Goal: Task Accomplishment & Management: Use online tool/utility

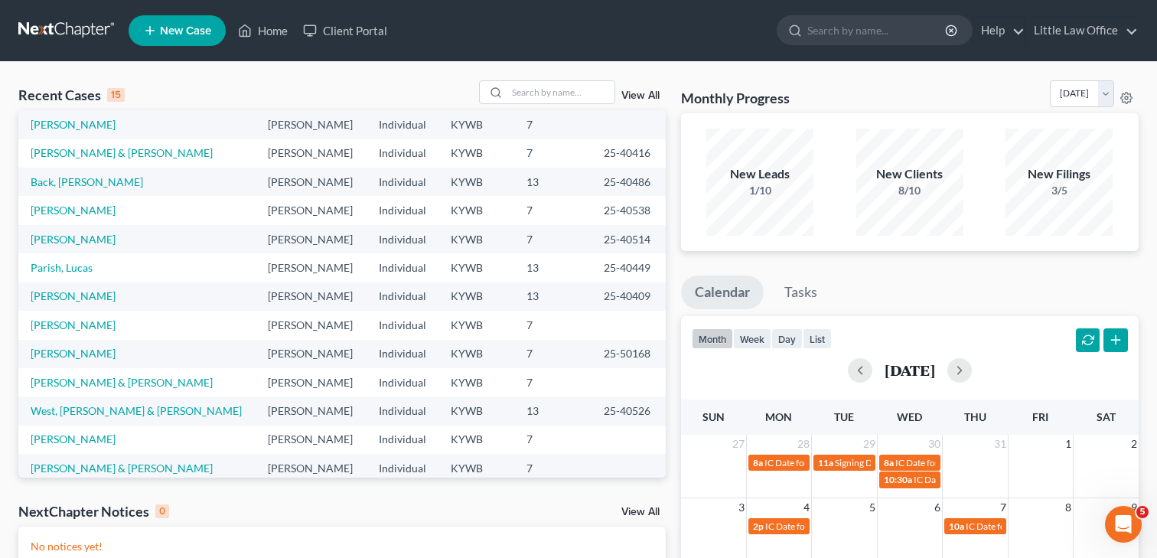
scroll to position [105, 0]
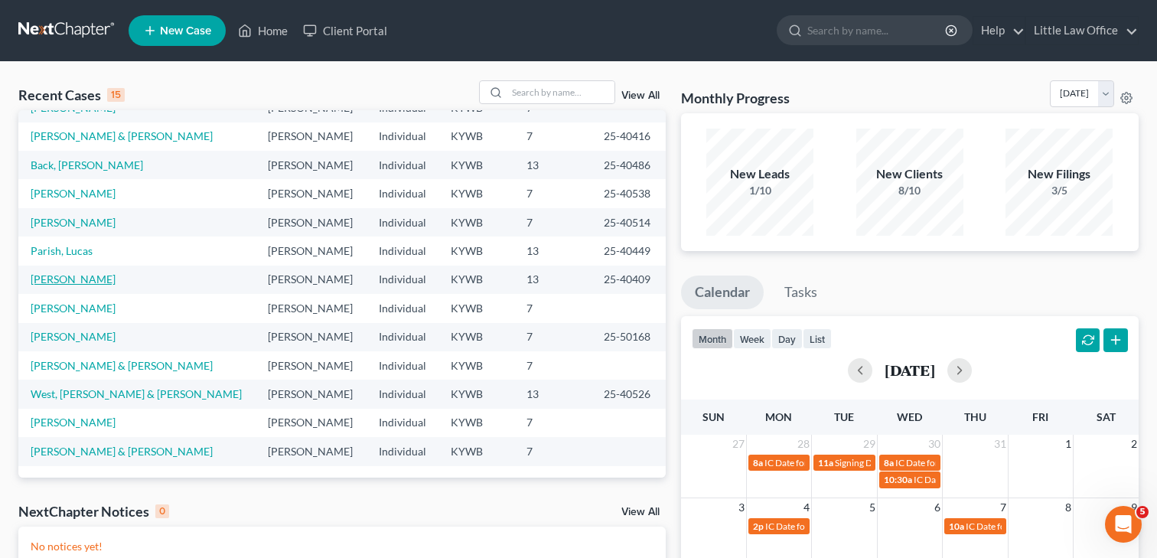
click at [76, 280] on link "[PERSON_NAME]" at bounding box center [73, 278] width 85 height 13
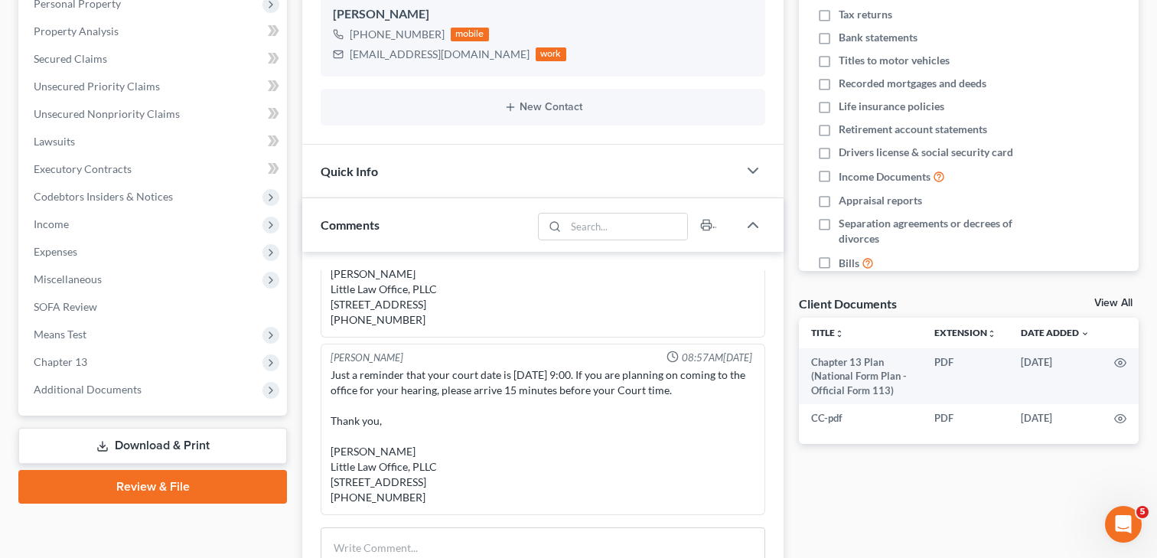
scroll to position [419, 0]
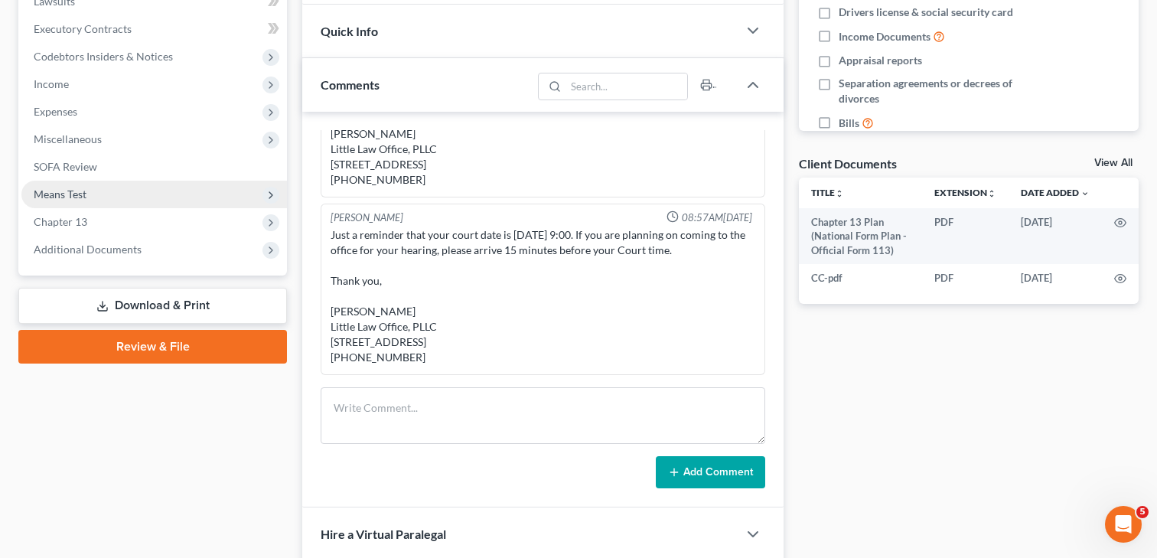
click at [78, 197] on span "Means Test" at bounding box center [60, 193] width 53 height 13
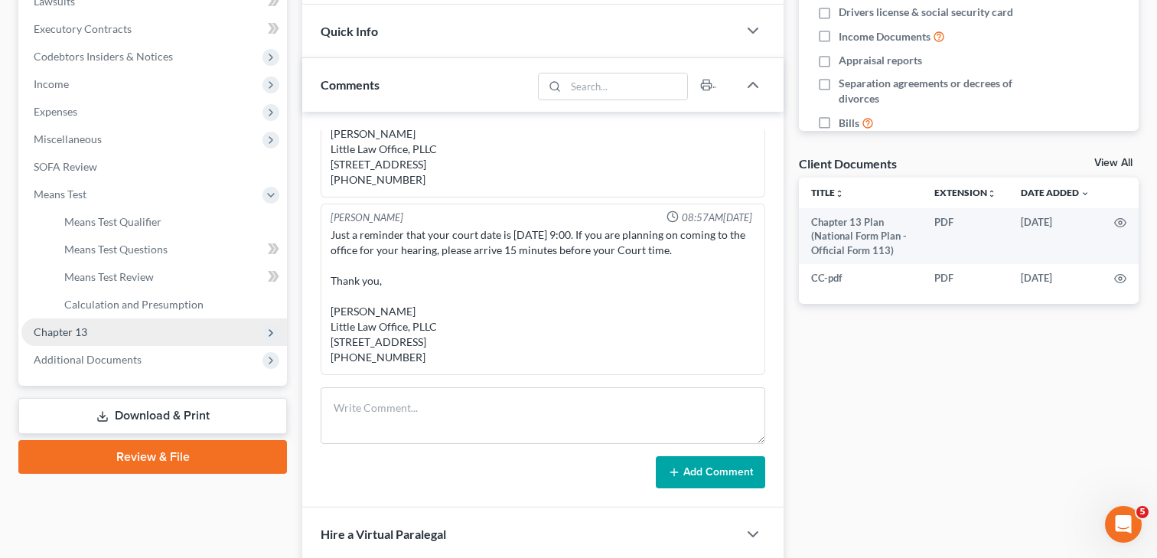
click at [98, 325] on span "Chapter 13" at bounding box center [153, 332] width 265 height 28
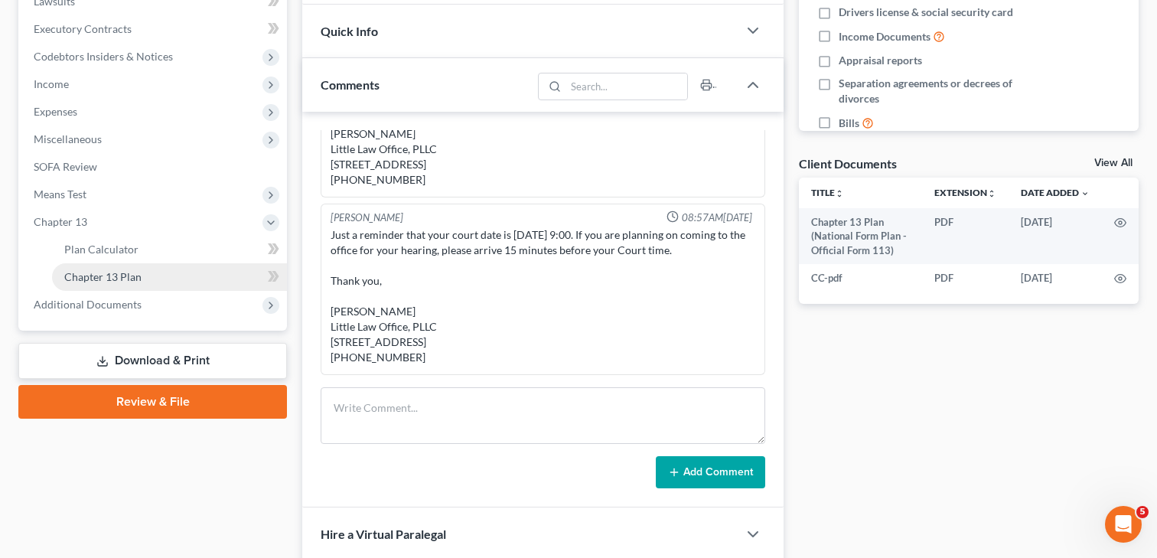
click at [108, 270] on span "Chapter 13 Plan" at bounding box center [102, 276] width 77 height 13
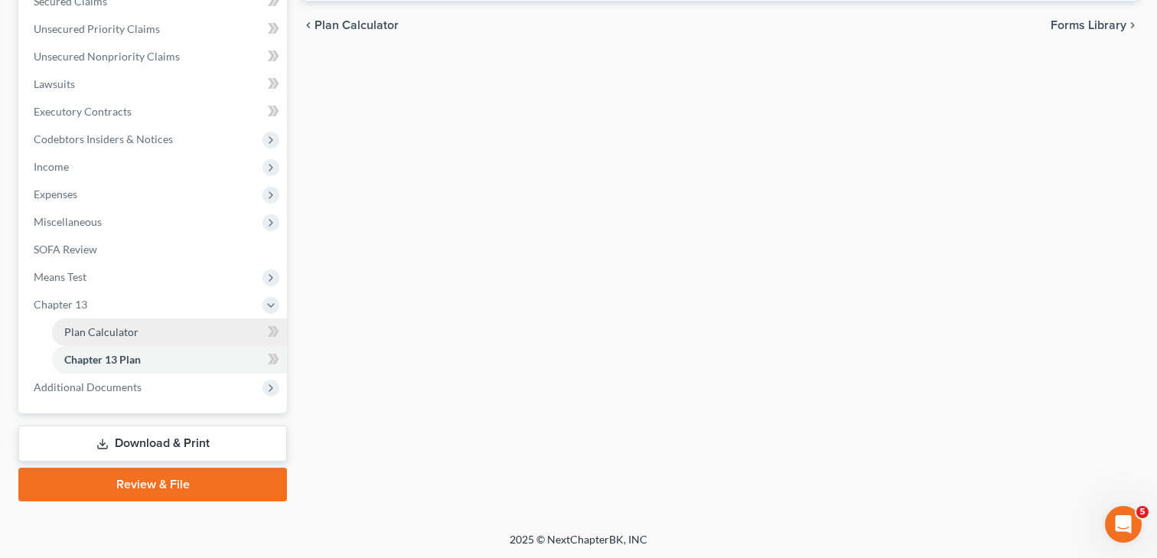
click at [129, 327] on span "Plan Calculator" at bounding box center [101, 331] width 74 height 13
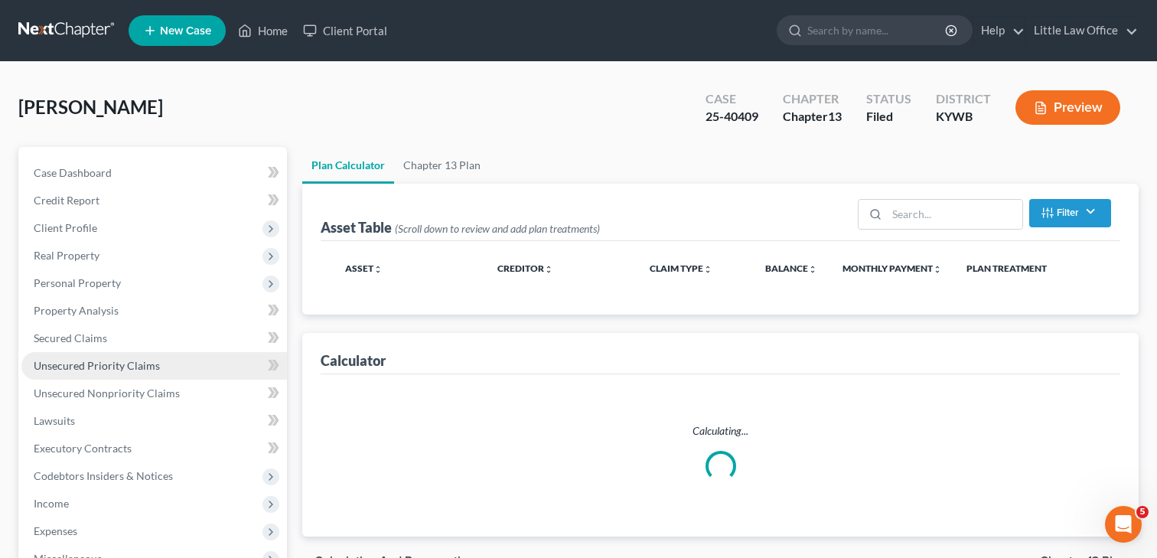
select select "59"
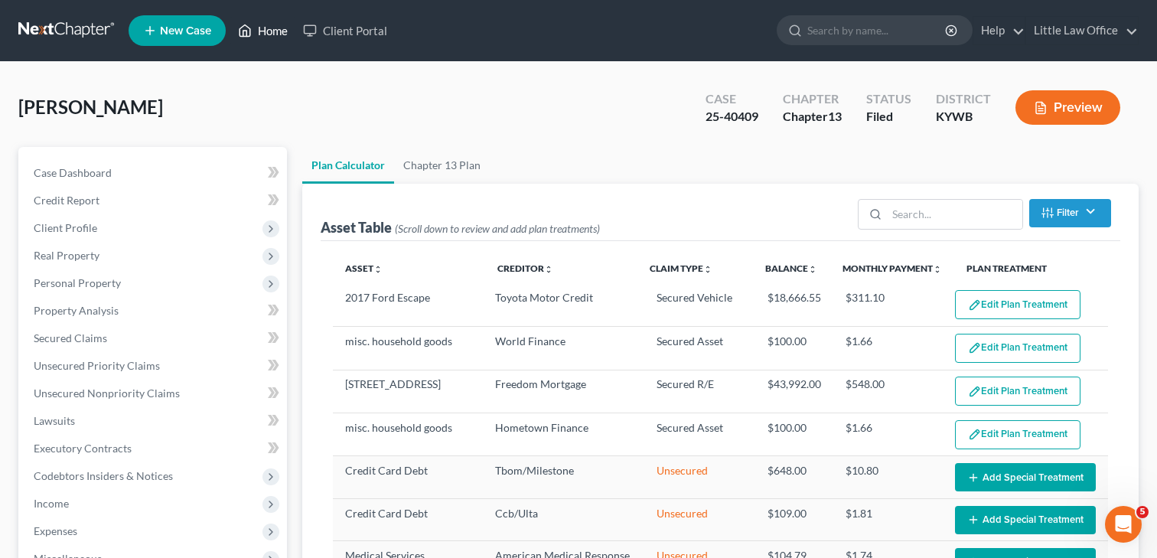
click at [268, 27] on link "Home" at bounding box center [262, 31] width 65 height 28
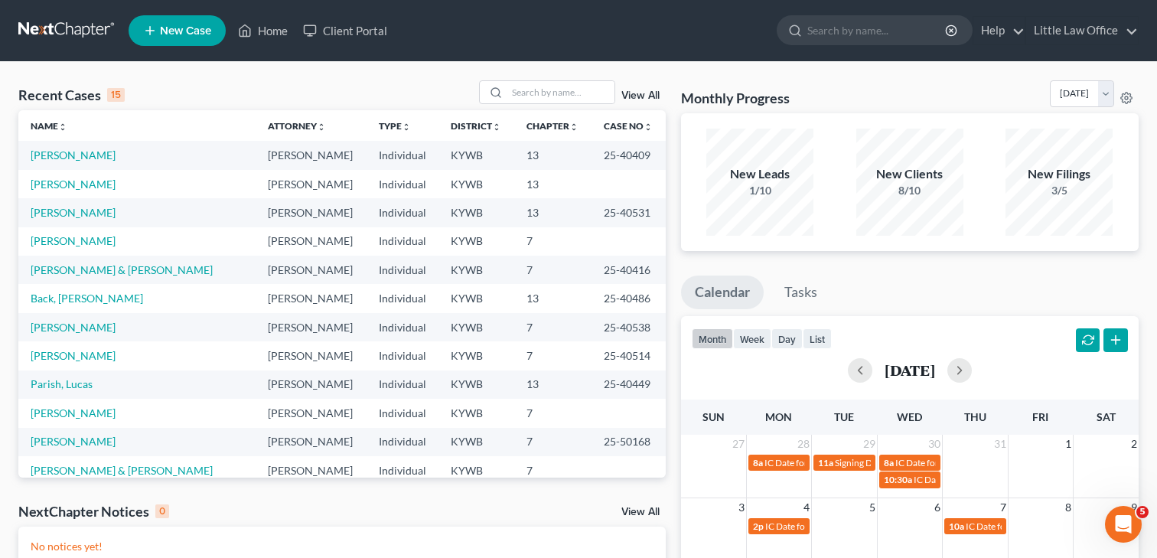
click at [635, 93] on link "View All" at bounding box center [640, 95] width 38 height 11
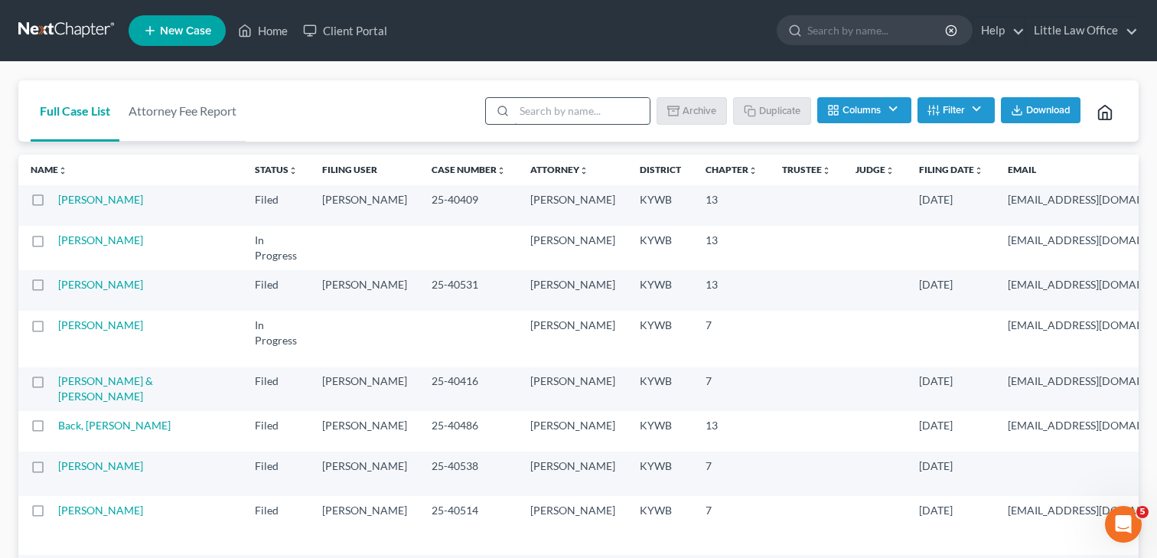
click at [612, 109] on input "search" at bounding box center [581, 111] width 135 height 26
type input "[PERSON_NAME]"
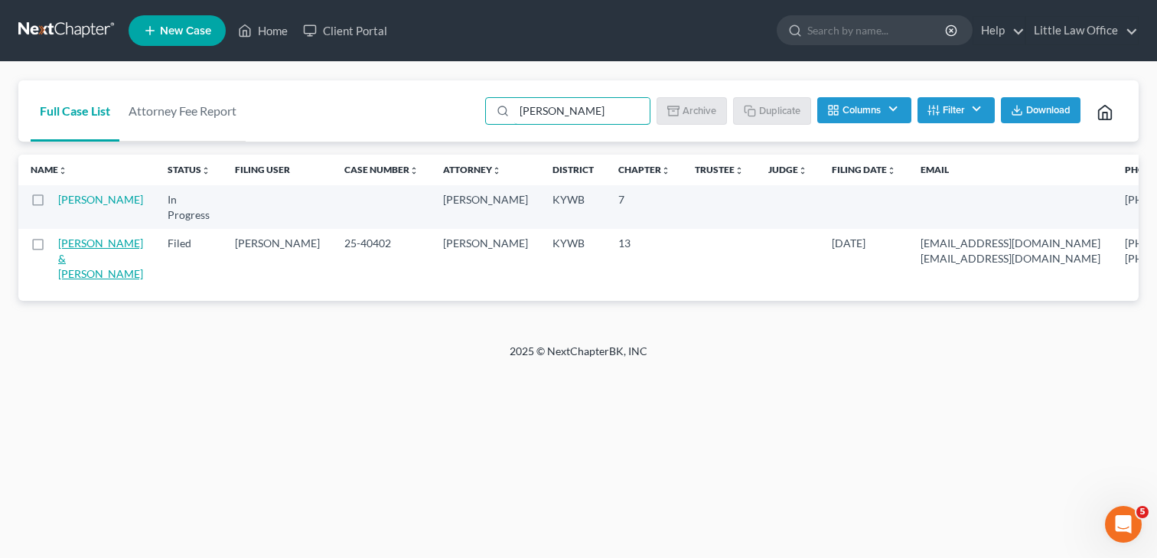
click at [75, 276] on link "[PERSON_NAME] & [PERSON_NAME]" at bounding box center [100, 258] width 85 height 44
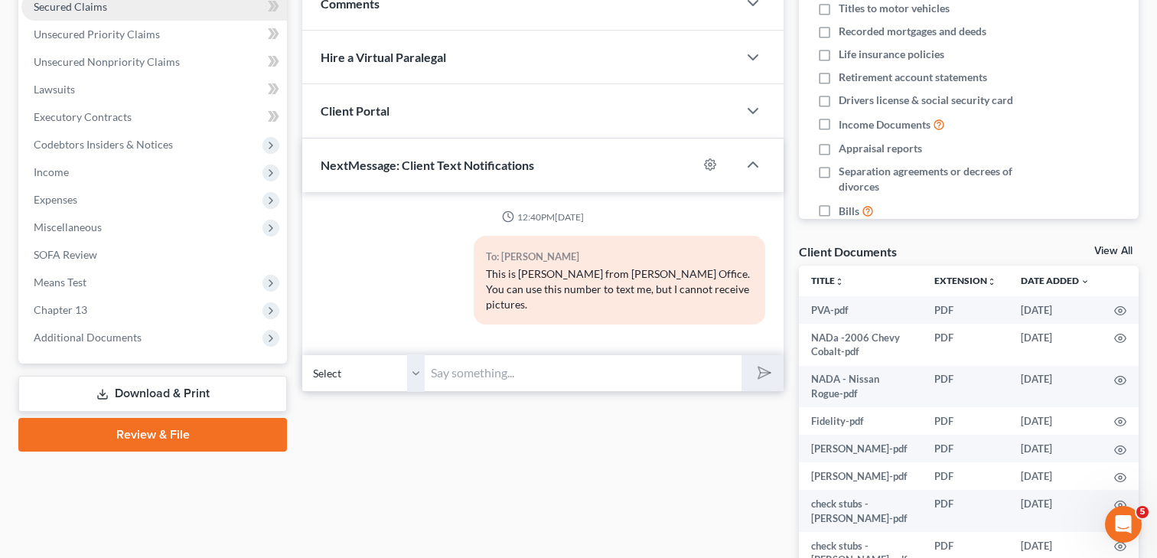
scroll to position [319, 0]
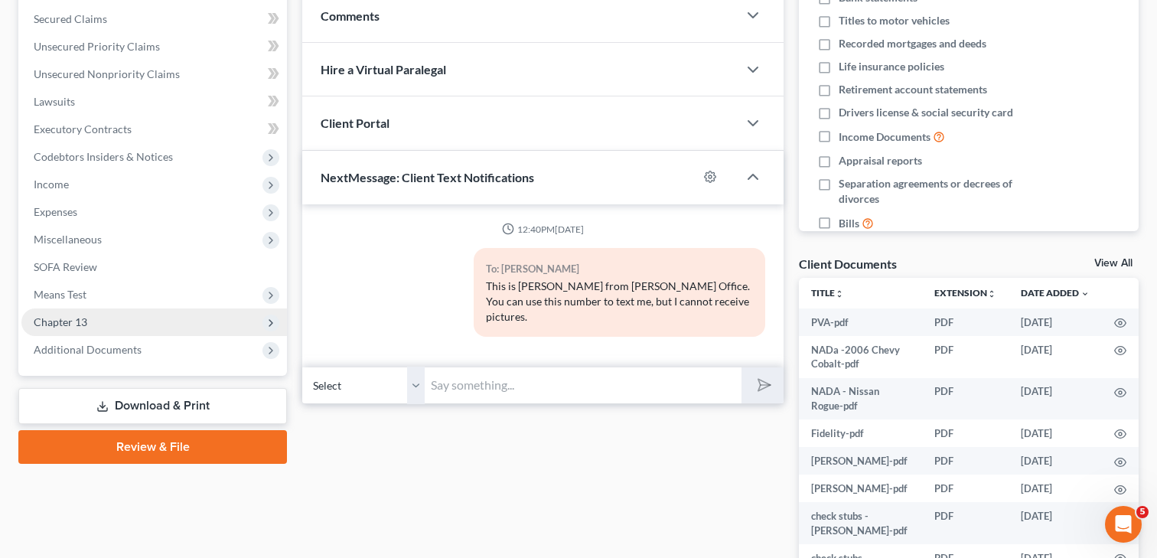
click at [129, 330] on span "Chapter 13" at bounding box center [153, 322] width 265 height 28
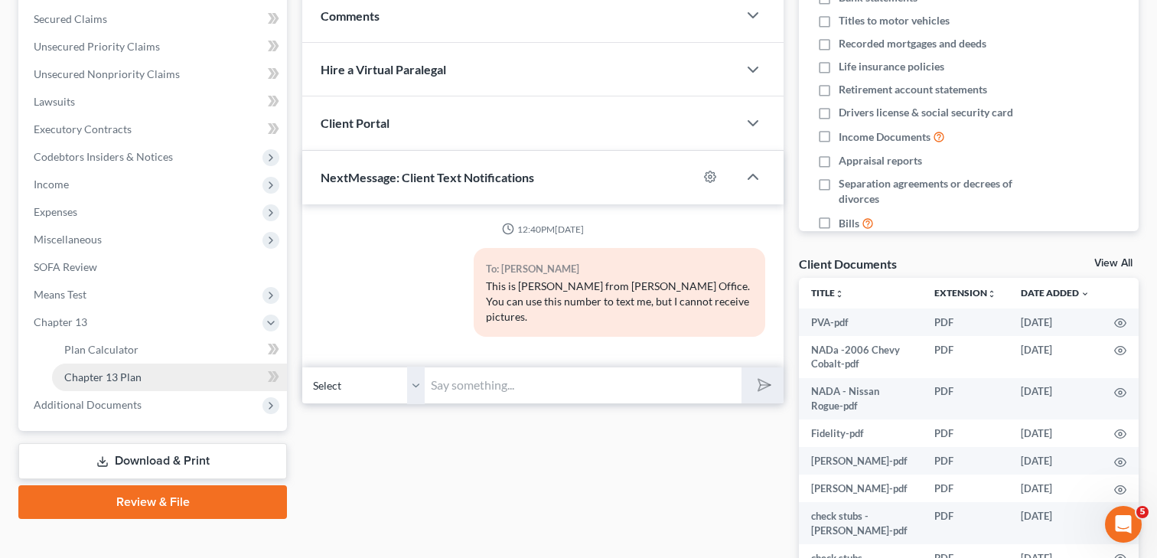
click at [132, 374] on span "Chapter 13 Plan" at bounding box center [102, 376] width 77 height 13
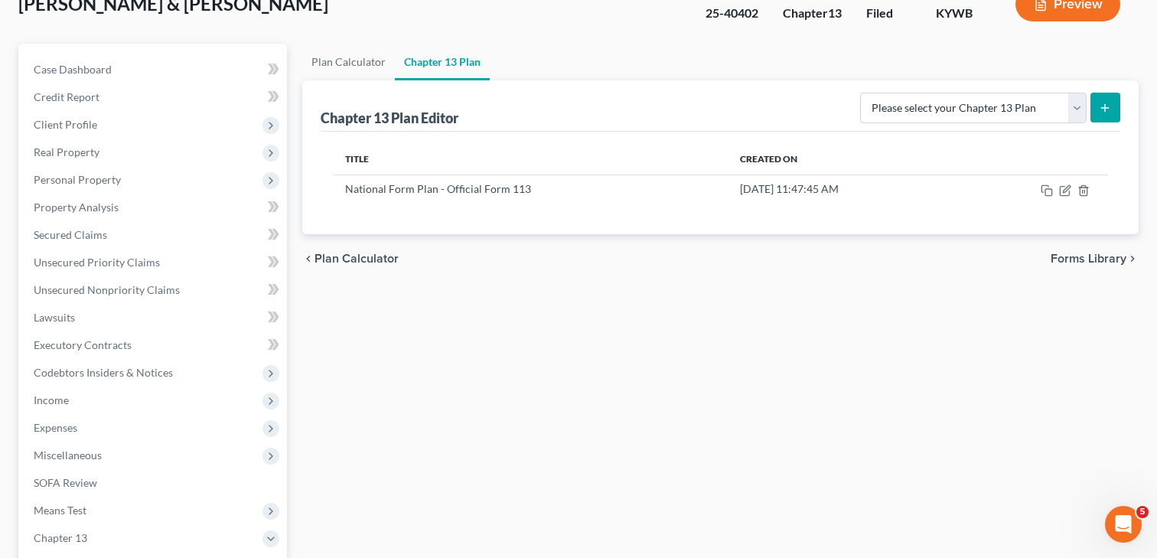
scroll to position [203, 0]
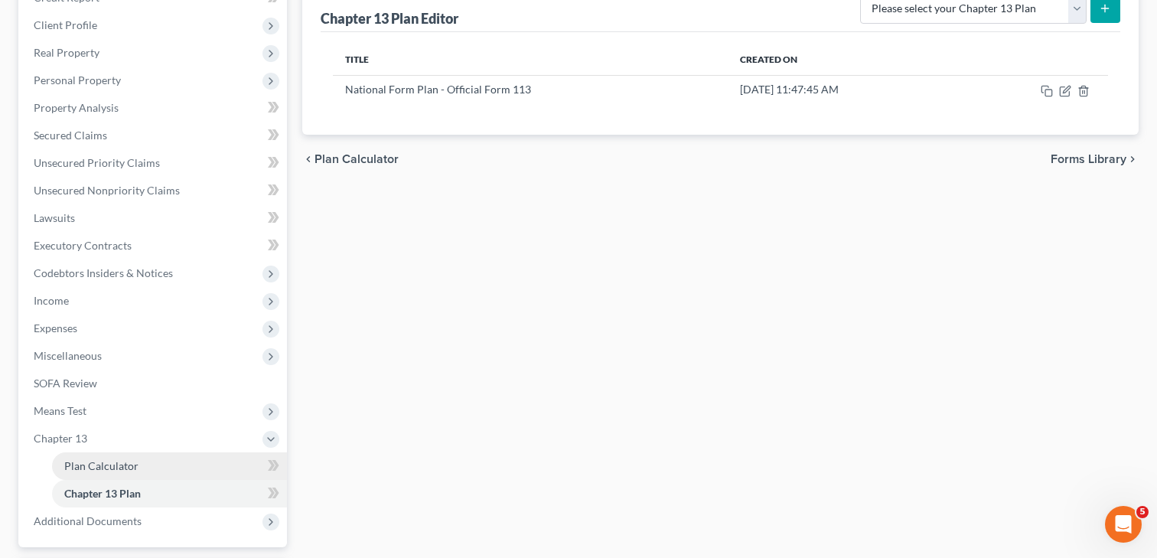
click at [128, 466] on span "Plan Calculator" at bounding box center [101, 465] width 74 height 13
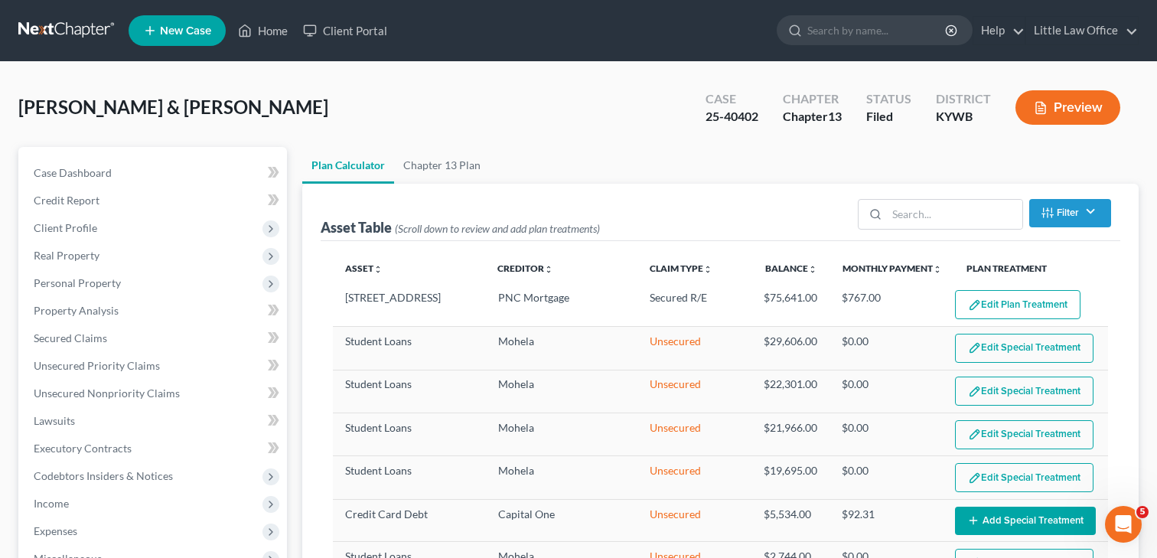
select select "59"
click at [102, 255] on span "Real Property" at bounding box center [153, 256] width 265 height 28
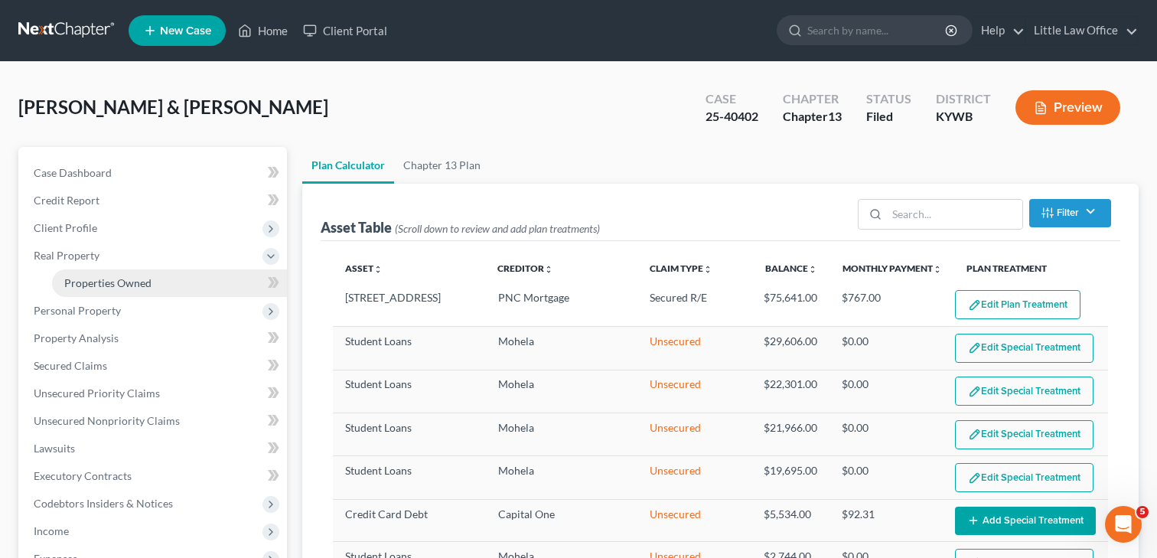
click at [102, 278] on span "Properties Owned" at bounding box center [107, 282] width 87 height 13
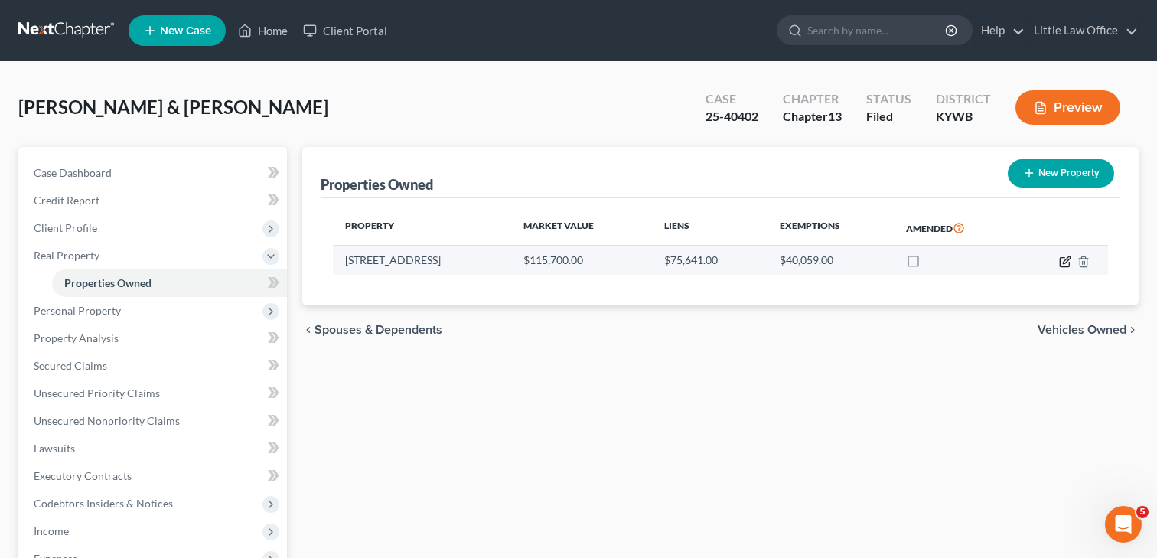
click at [1061, 258] on icon "button" at bounding box center [1065, 261] width 12 height 12
select select "18"
select select "2"
select select "0"
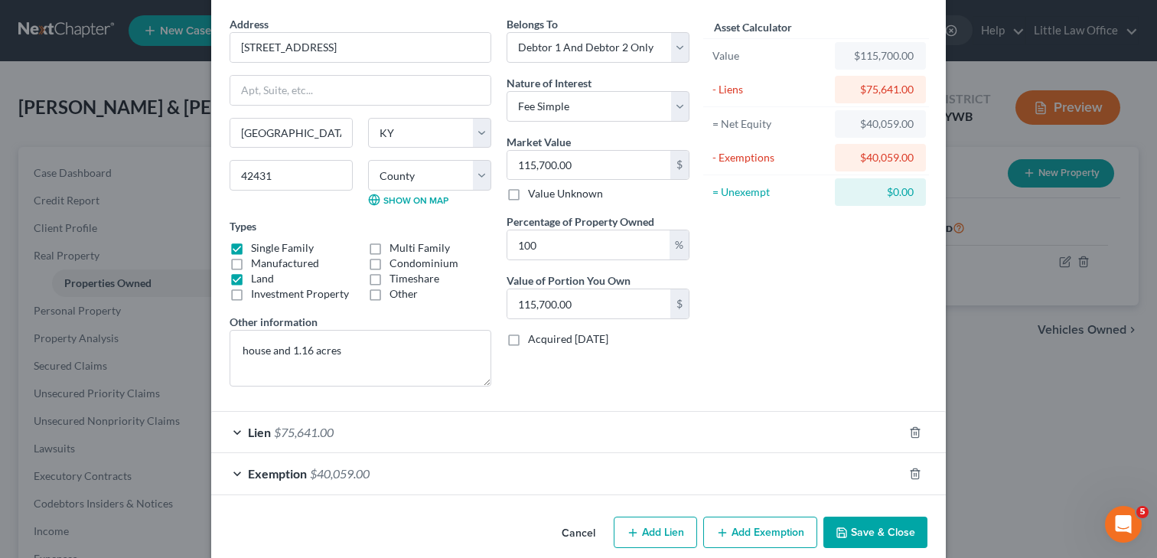
scroll to position [75, 0]
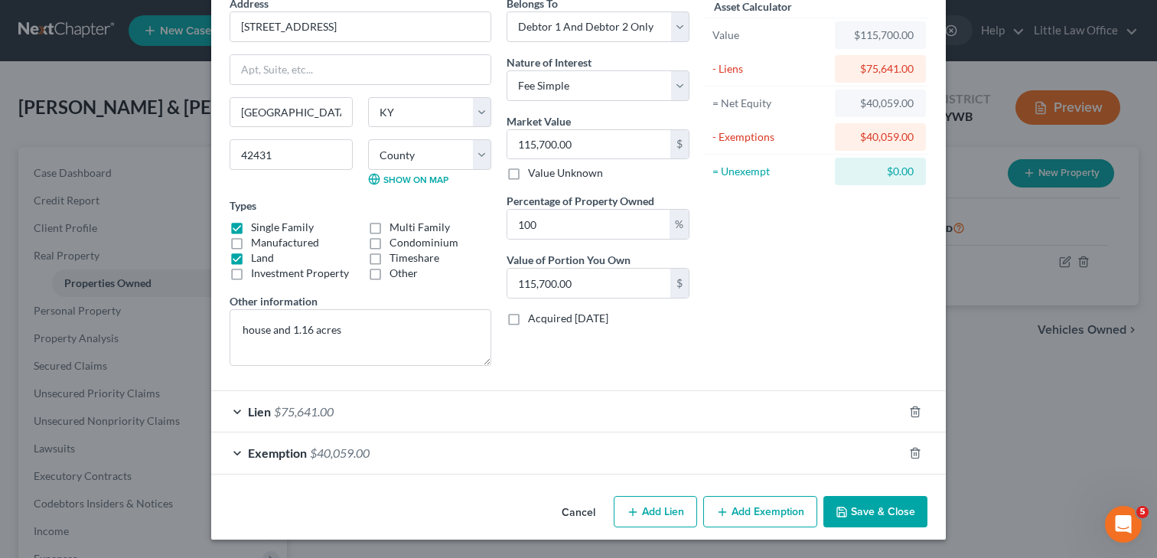
click at [454, 415] on div "Lien $75,641.00" at bounding box center [556, 411] width 691 height 41
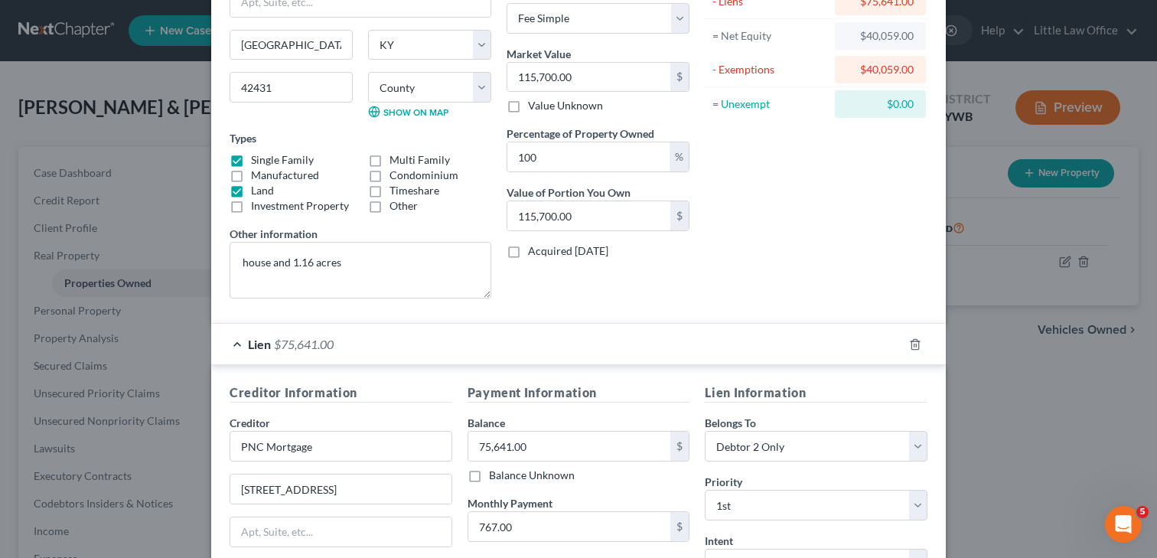
scroll to position [0, 0]
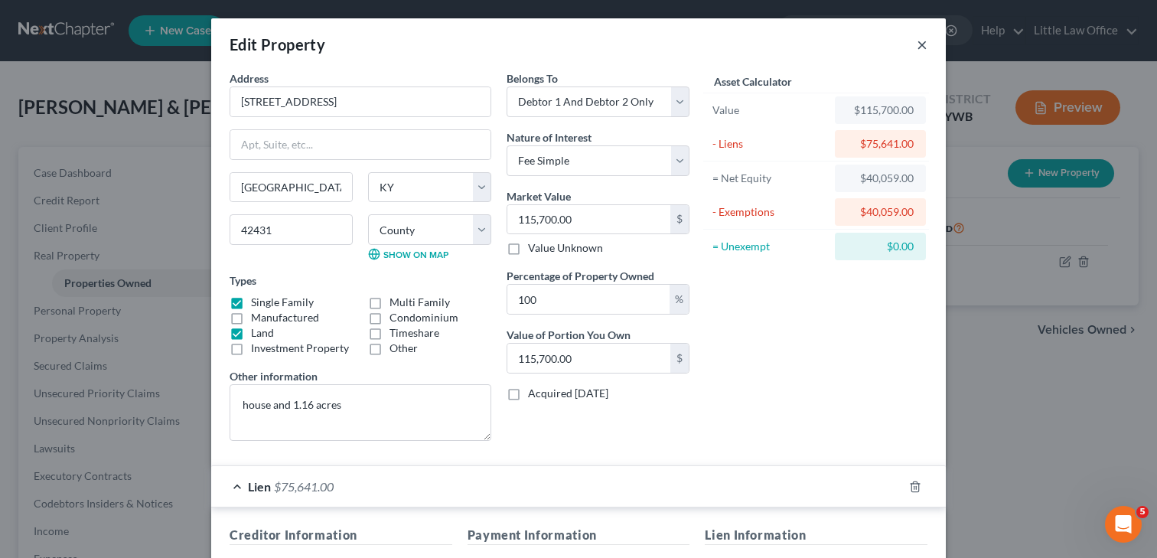
click at [919, 48] on button "×" at bounding box center [921, 44] width 11 height 18
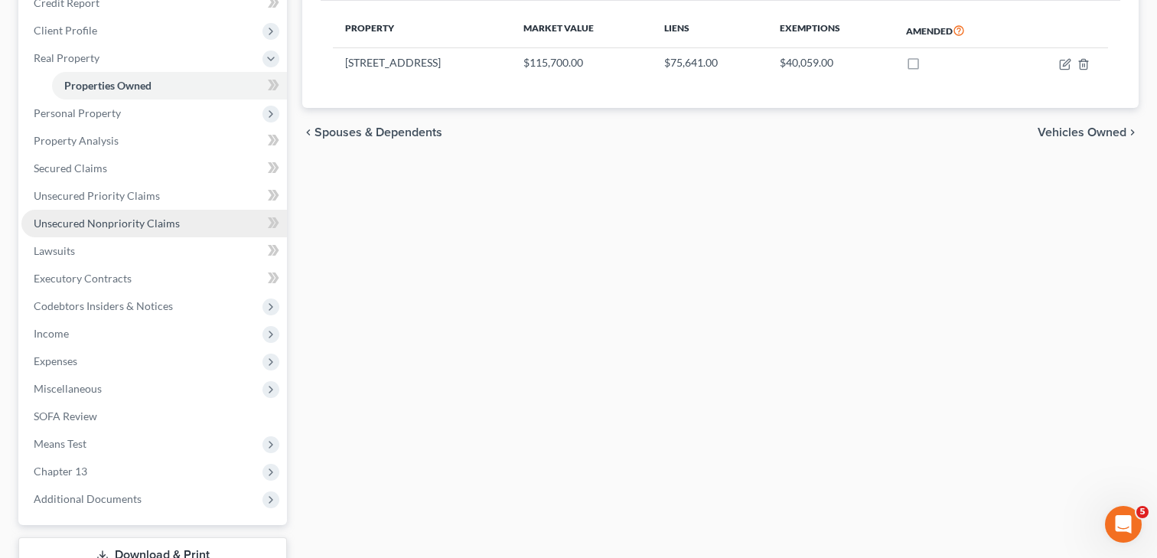
scroll to position [309, 0]
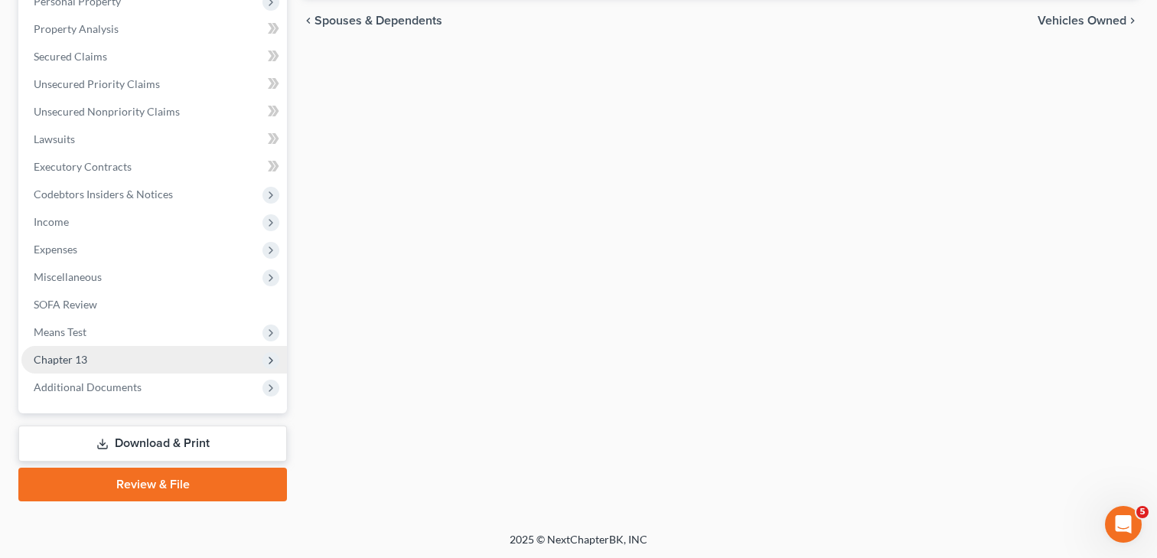
click at [83, 355] on span "Chapter 13" at bounding box center [61, 359] width 54 height 13
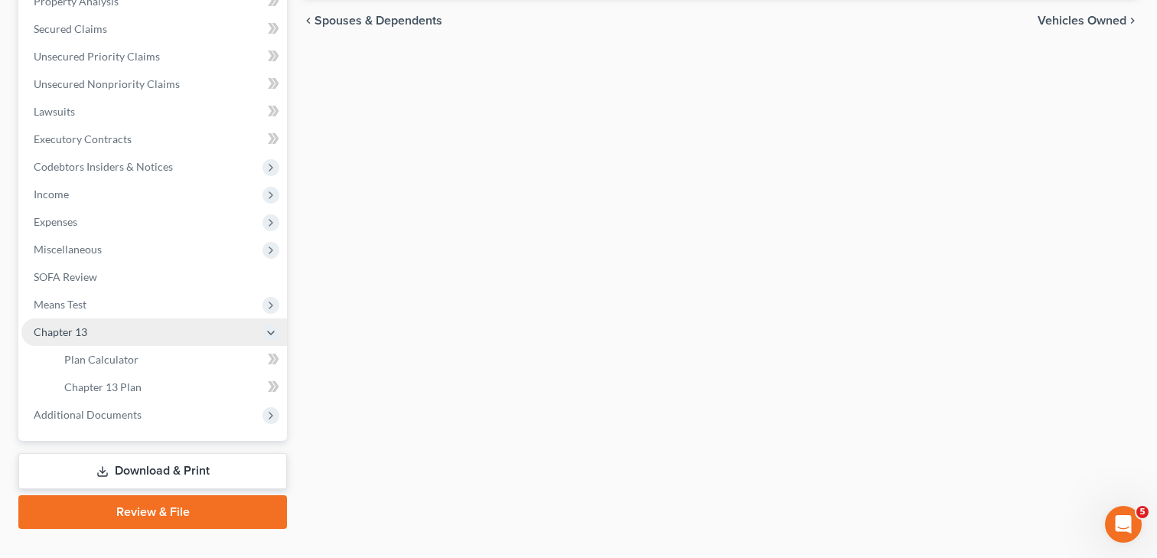
scroll to position [281, 0]
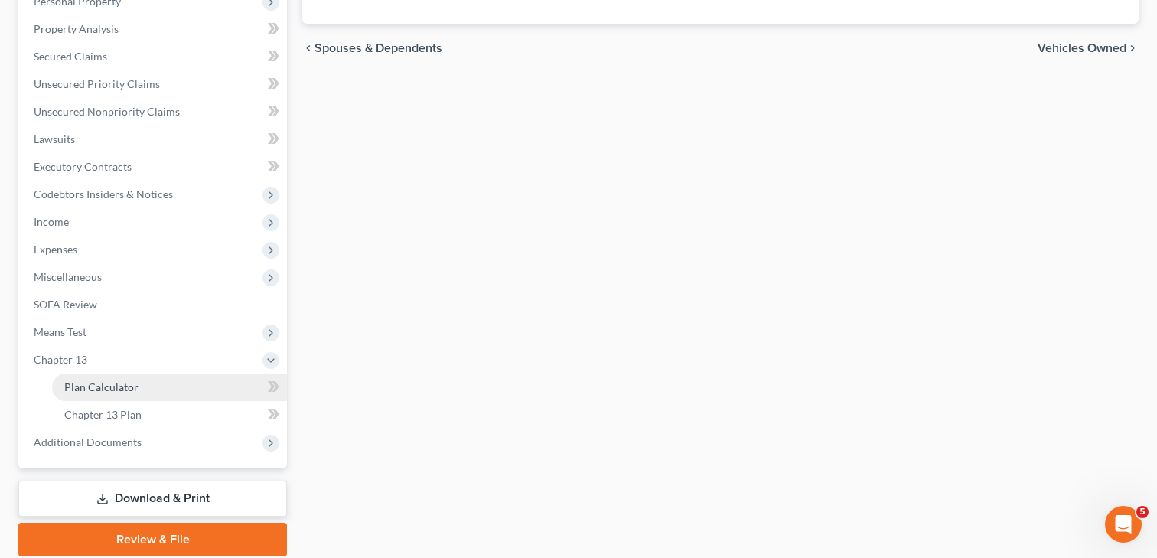
click at [99, 378] on link "Plan Calculator" at bounding box center [169, 387] width 235 height 28
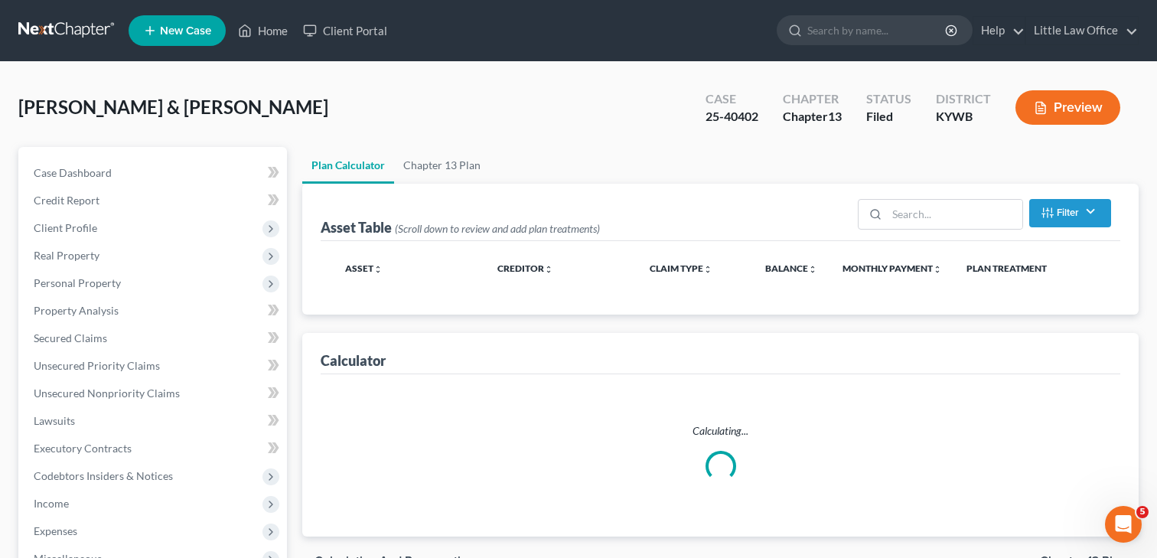
select select "59"
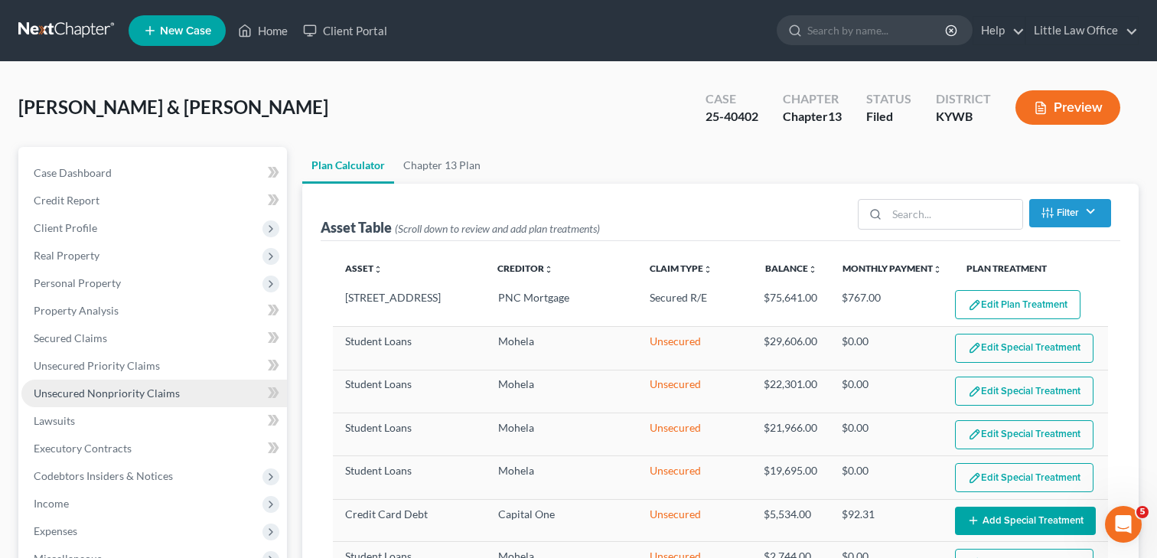
select select "59"
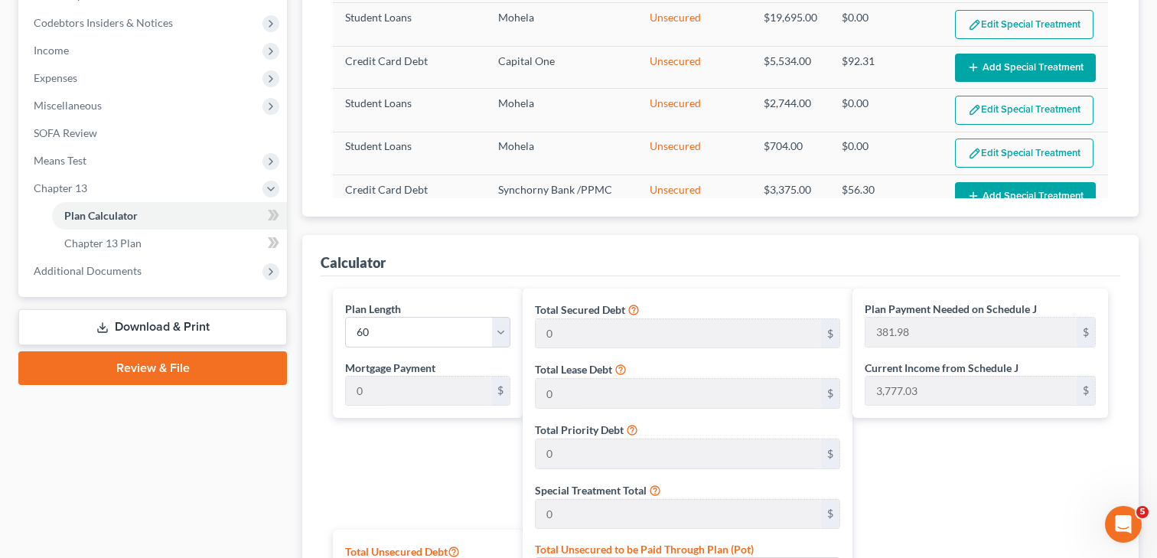
scroll to position [229, 0]
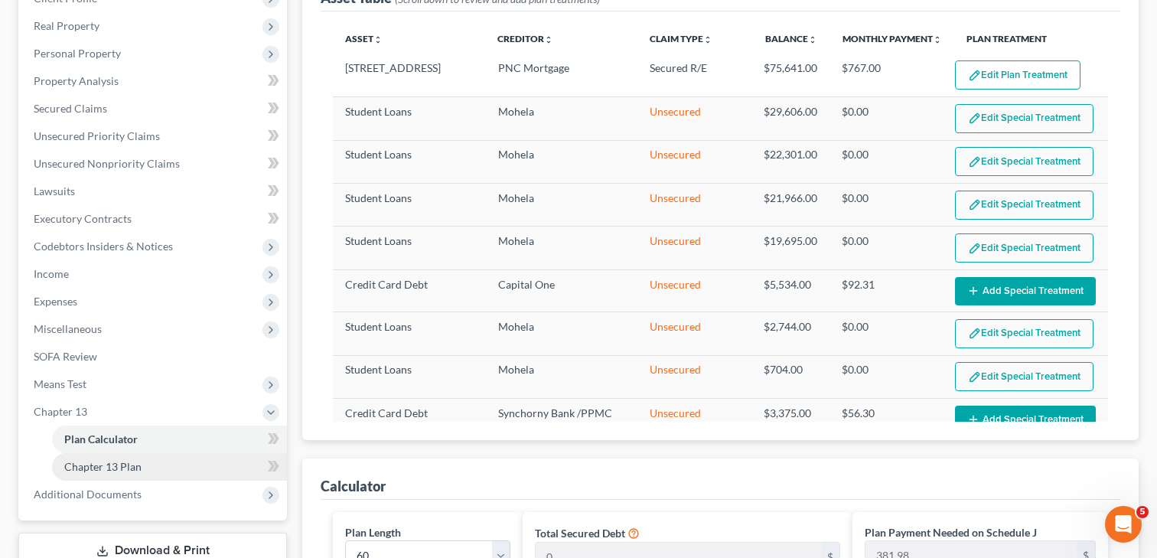
click at [118, 461] on span "Chapter 13 Plan" at bounding box center [102, 466] width 77 height 13
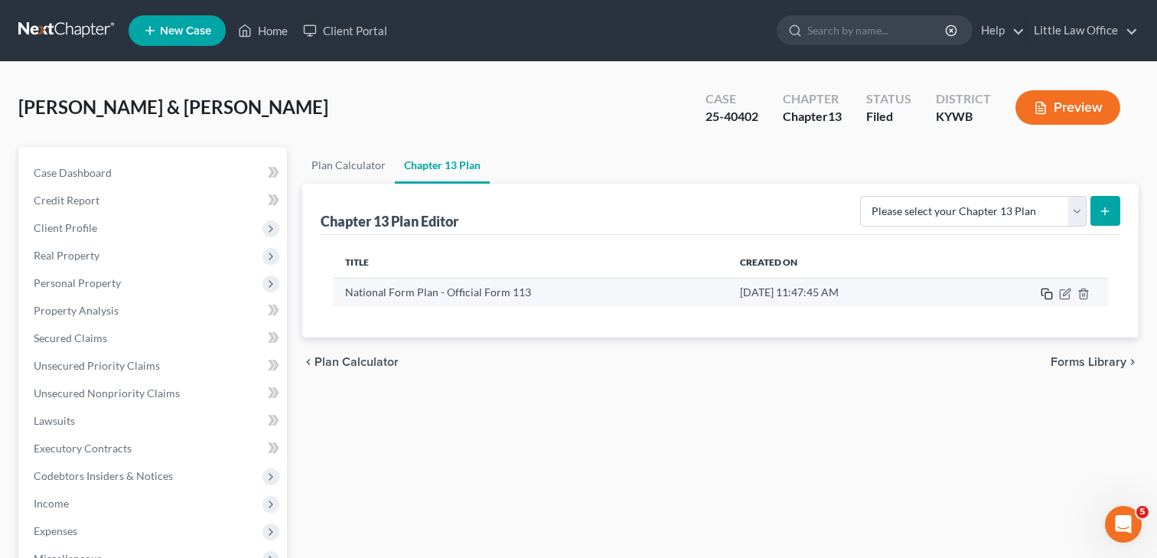
click at [1045, 291] on icon "button" at bounding box center [1046, 294] width 12 height 12
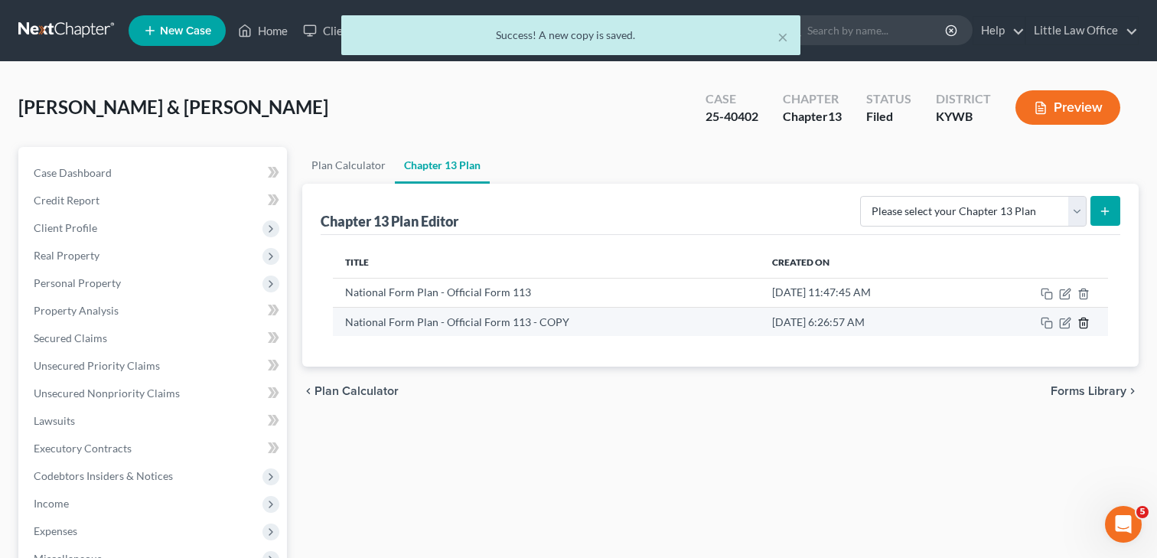
click at [1084, 324] on line "button" at bounding box center [1084, 323] width 0 height 3
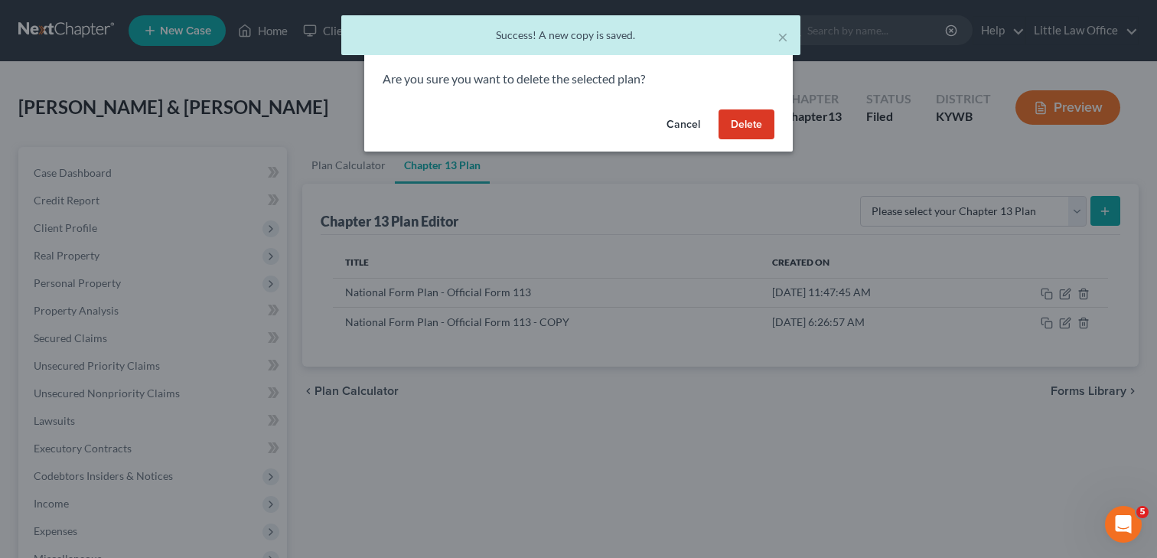
click at [728, 123] on button "Delete" at bounding box center [746, 124] width 56 height 31
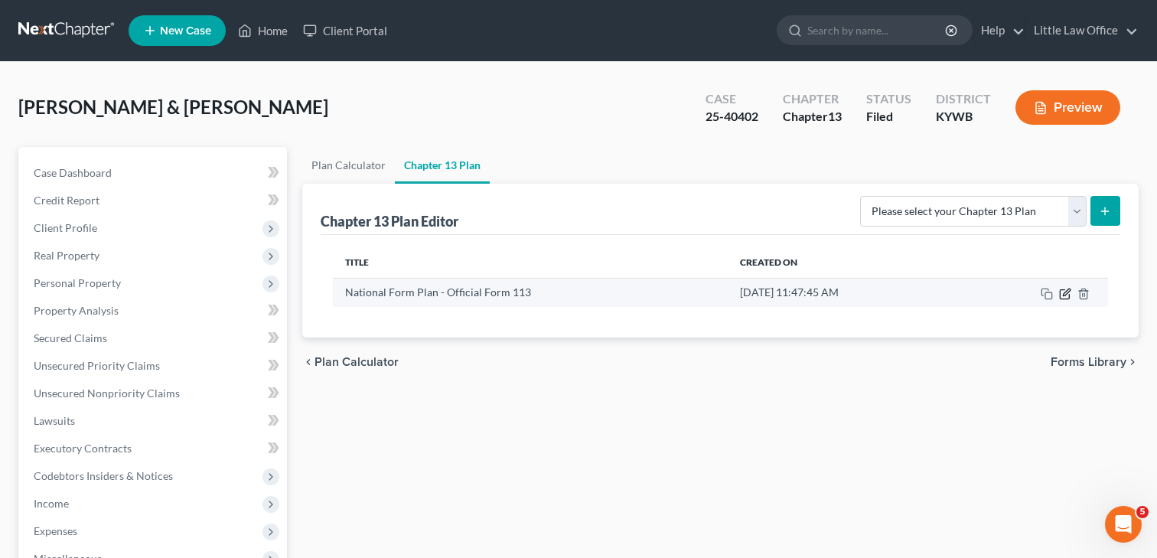
click at [1064, 295] on icon "button" at bounding box center [1065, 294] width 12 height 12
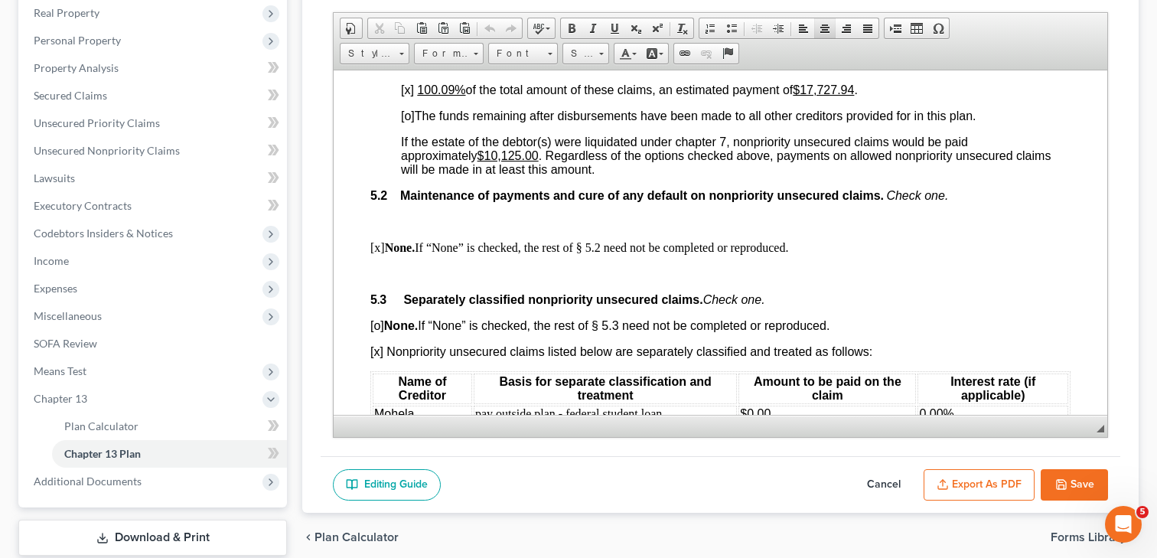
scroll to position [3473, 1]
